Goal: Task Accomplishment & Management: Manage account settings

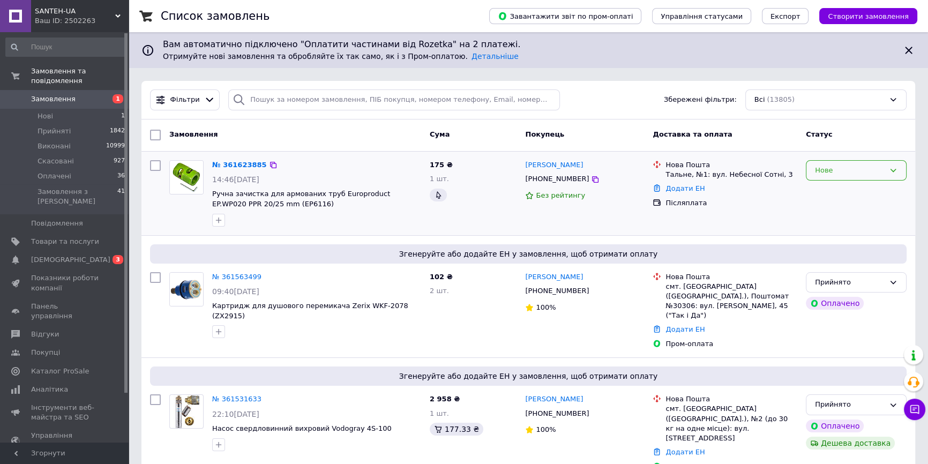
click at [858, 172] on div "Нове" at bounding box center [850, 170] width 70 height 11
click at [847, 186] on li "Прийнято" at bounding box center [857, 193] width 100 height 20
drag, startPoint x: 535, startPoint y: 178, endPoint x: 582, endPoint y: 181, distance: 46.7
click at [582, 181] on div "[PHONE_NUMBER]" at bounding box center [584, 179] width 121 height 12
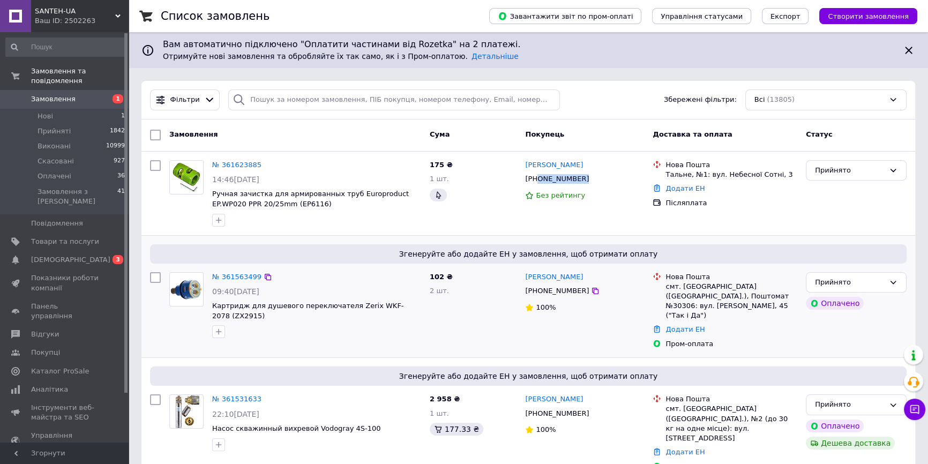
copy div "0957456523"
click at [172, 226] on div at bounding box center [186, 193] width 43 height 75
click at [195, 204] on div at bounding box center [186, 193] width 43 height 75
click at [73, 94] on span "Замовлення" at bounding box center [65, 99] width 68 height 10
click at [0, 90] on link "Замовлення 0" at bounding box center [65, 99] width 131 height 18
